Goal: Information Seeking & Learning: Learn about a topic

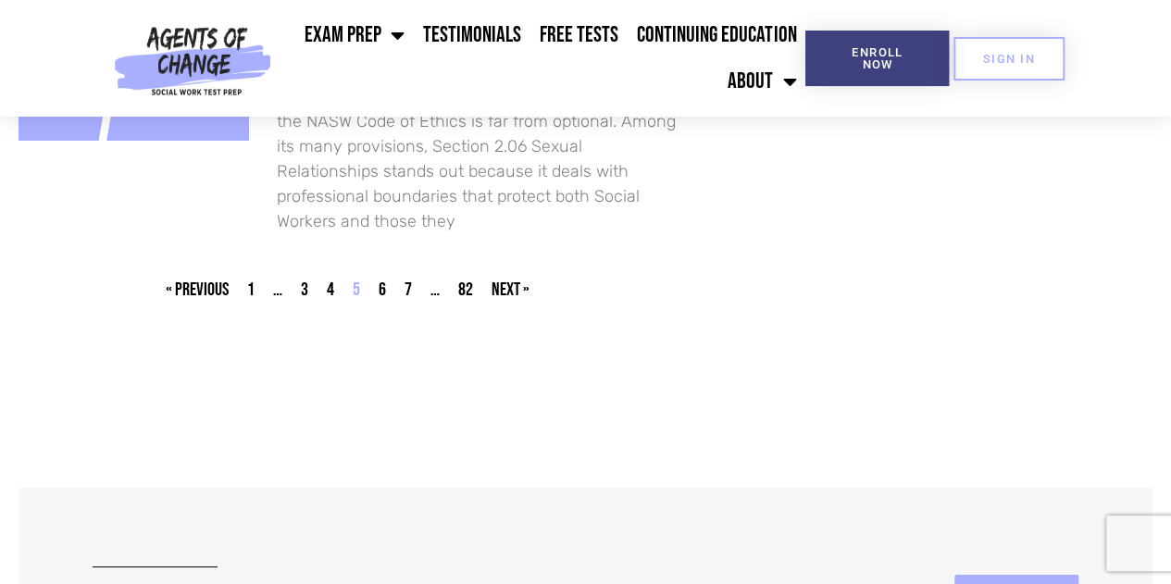
scroll to position [3368, 0]
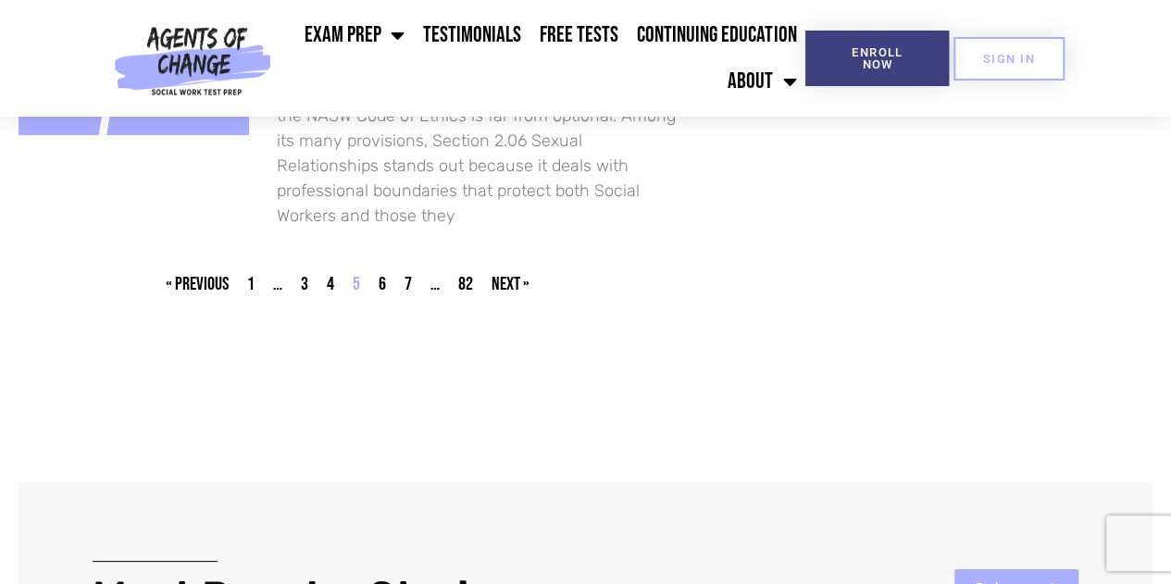
click at [413, 271] on nav "« Previous Page 1 … Page 3 Page 4 Page 5 Page 6 Page 7 … Page 82 Next »" at bounding box center [348, 284] width 658 height 27
click at [412, 271] on nav "« Previous Page 1 … Page 3 Page 4 Page 5 Page 6 Page 7 … Page 82 Next »" at bounding box center [348, 284] width 658 height 27
click at [409, 273] on link "Page 7" at bounding box center [407, 284] width 7 height 22
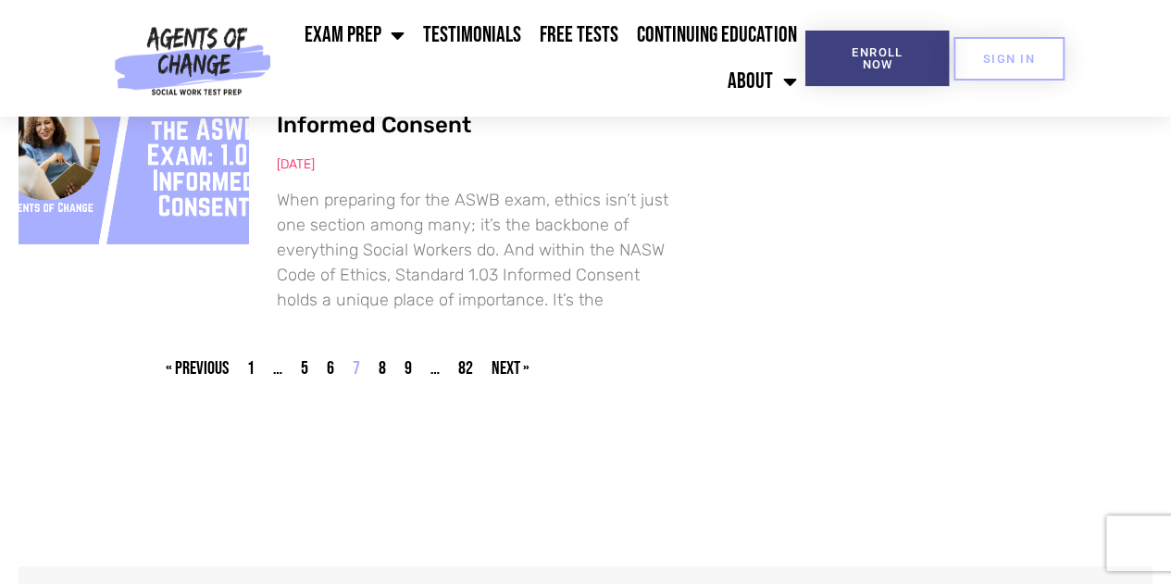
scroll to position [3331, 0]
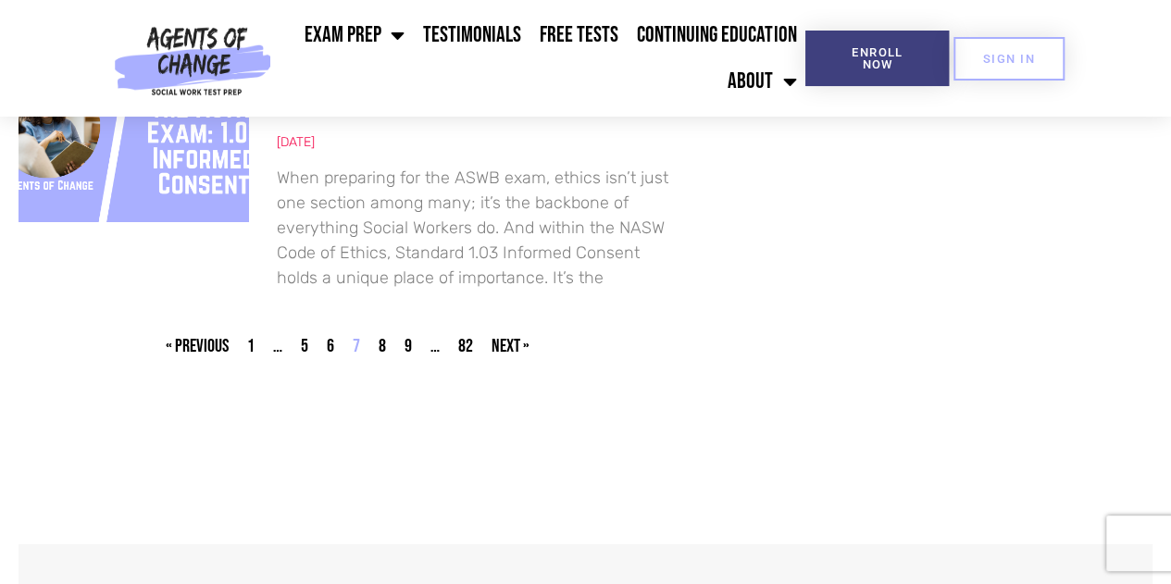
click at [406, 335] on link "Page 9" at bounding box center [407, 346] width 7 height 22
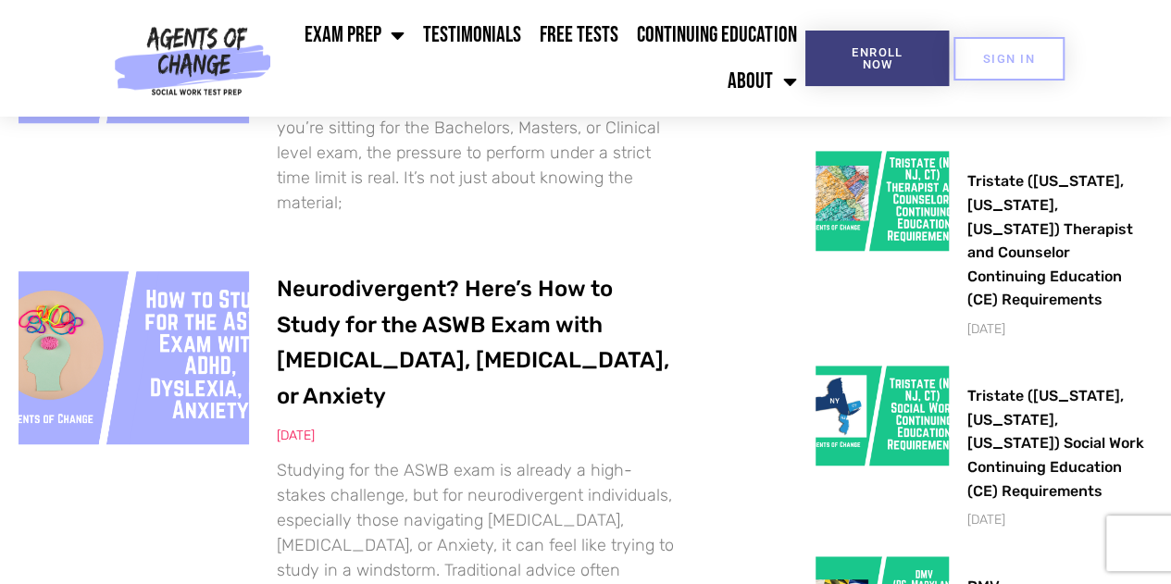
scroll to position [592, 0]
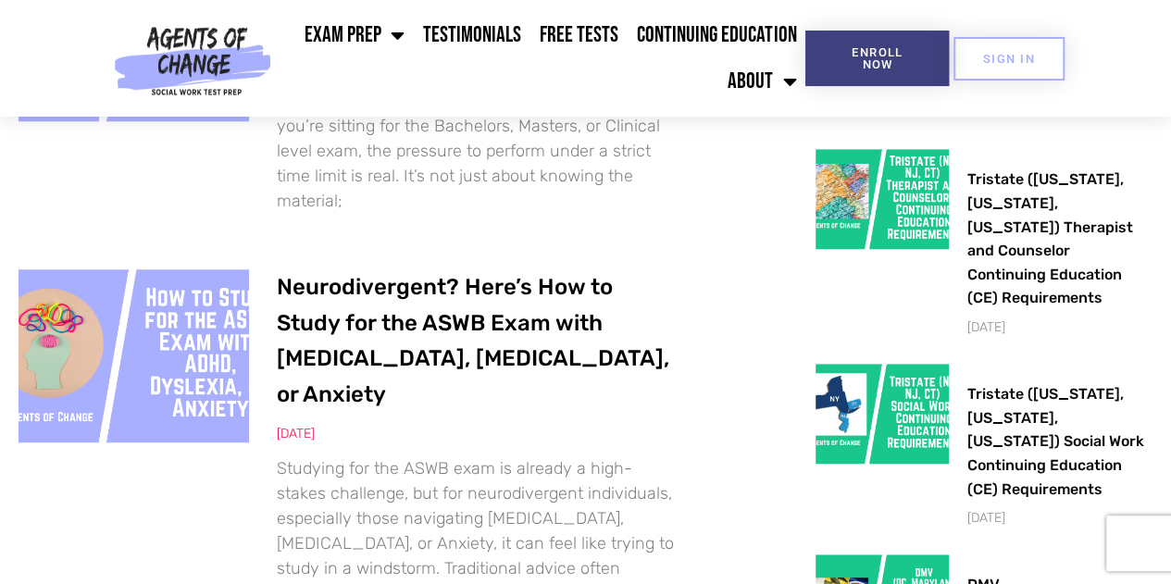
click at [534, 274] on link "Neurodivergent? Here’s How to Study for the ASWB Exam with ADHD, Dyslexia, or A…" at bounding box center [473, 340] width 392 height 132
